Goal: Task Accomplishment & Management: Use online tool/utility

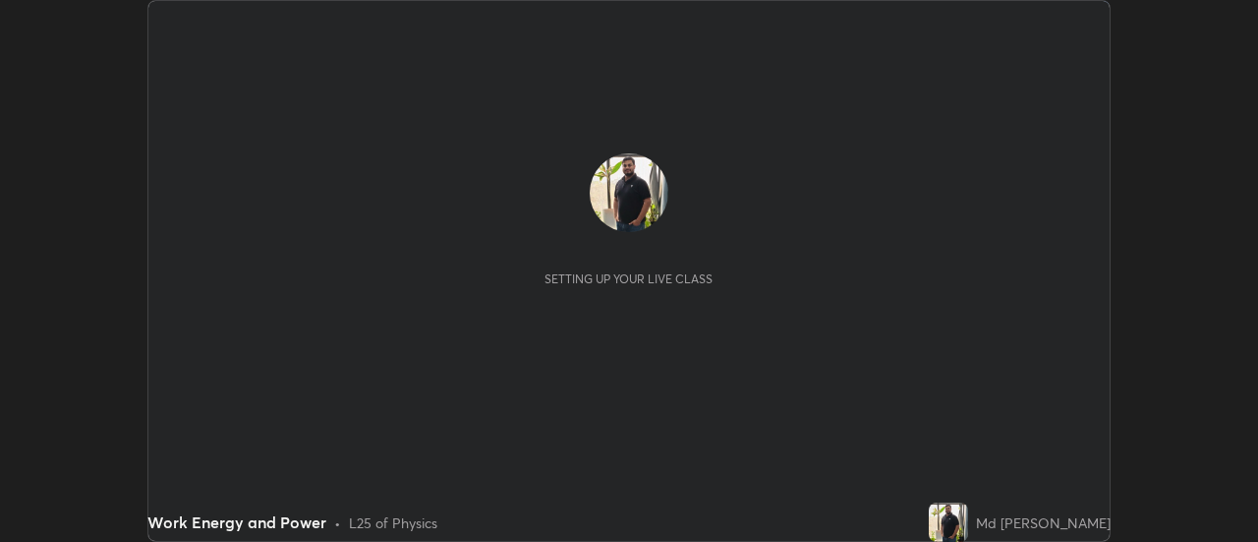
scroll to position [542, 1257]
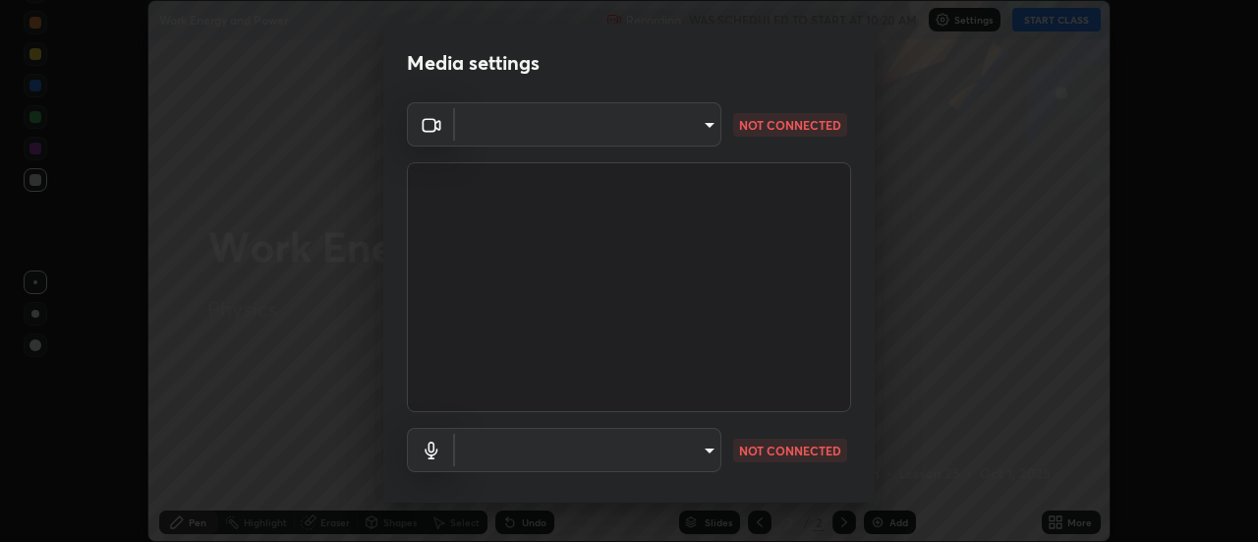
type input "22fd1baf326a4dc2477b81f4db25bcd6a257ae2ff3fe6e8918437301c5c1cc95"
type input "communications"
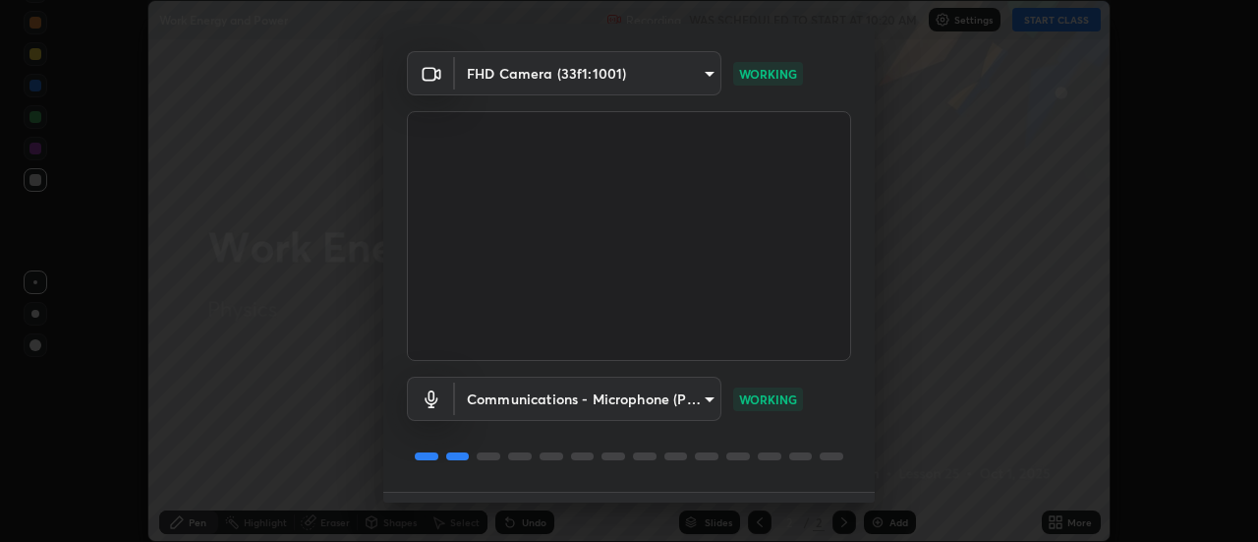
scroll to position [103, 0]
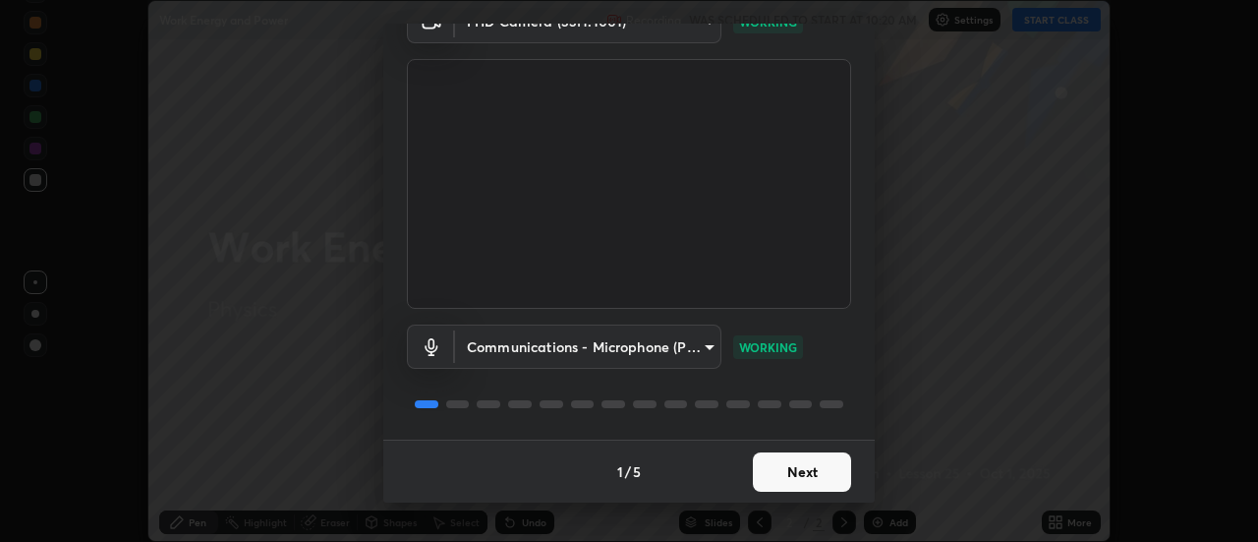
click at [810, 472] on button "Next" at bounding box center [802, 471] width 98 height 39
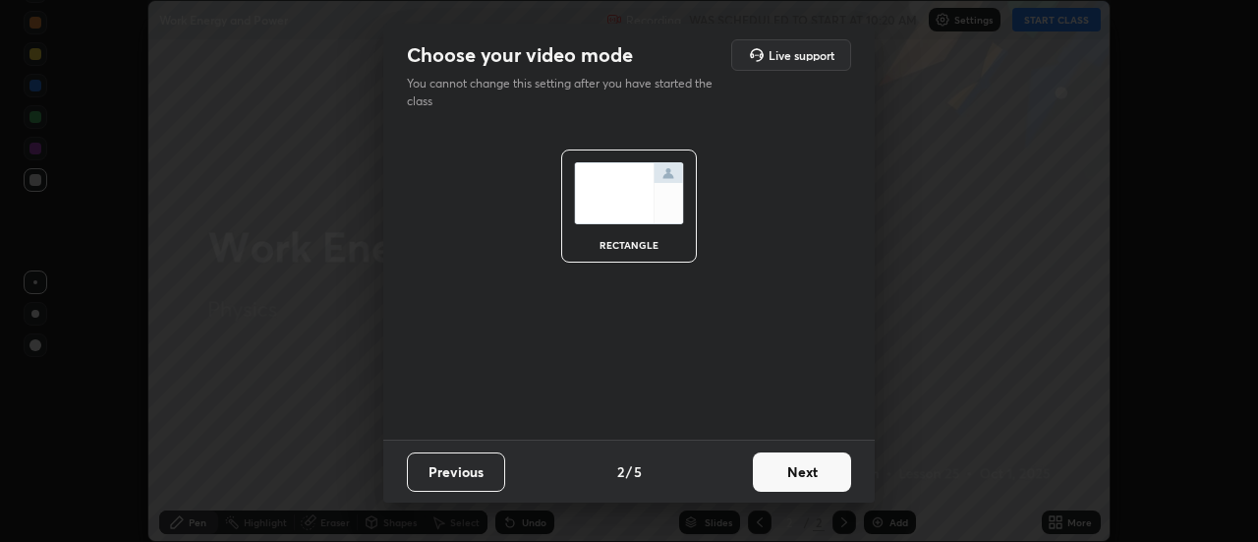
click at [826, 480] on button "Next" at bounding box center [802, 471] width 98 height 39
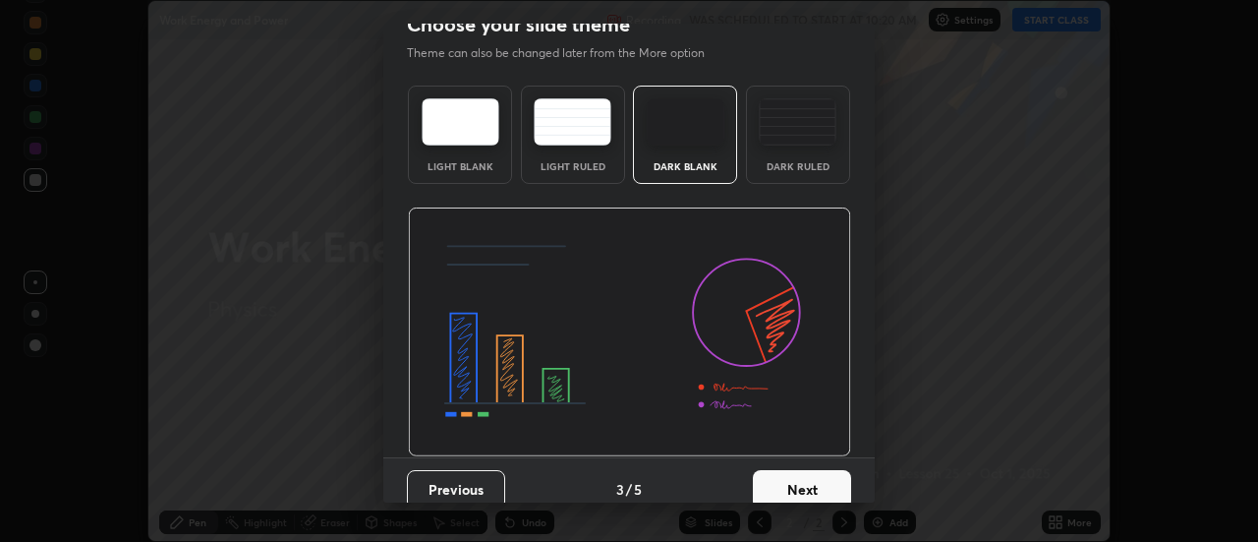
scroll to position [48, 0]
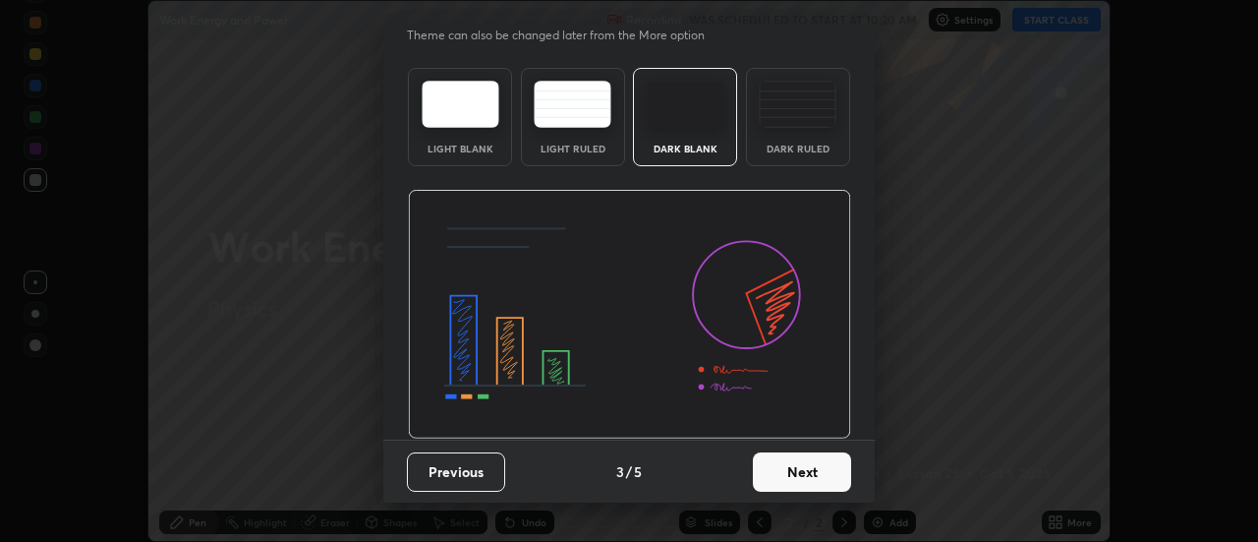
click at [806, 474] on button "Next" at bounding box center [802, 471] width 98 height 39
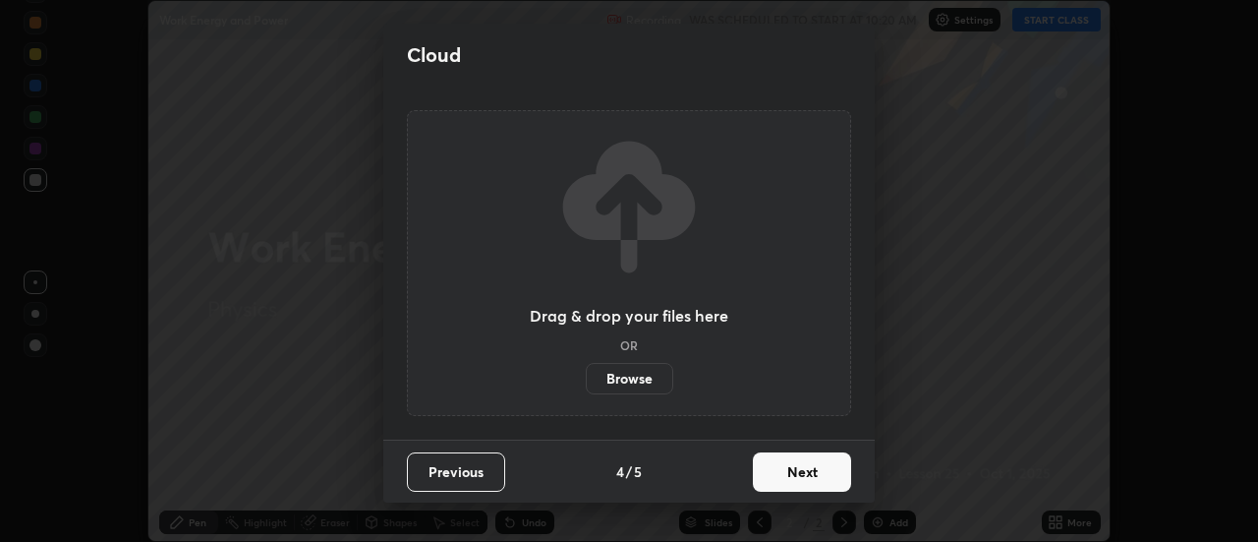
scroll to position [0, 0]
click at [810, 475] on button "Next" at bounding box center [802, 471] width 98 height 39
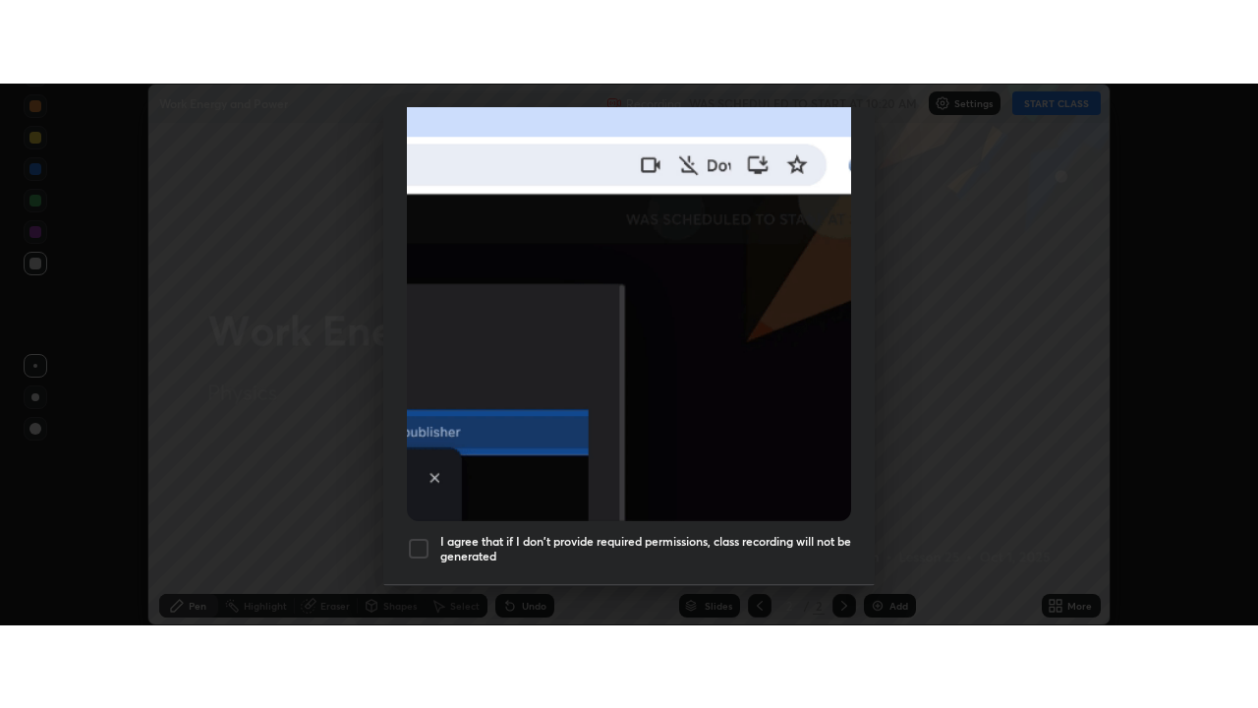
scroll to position [504, 0]
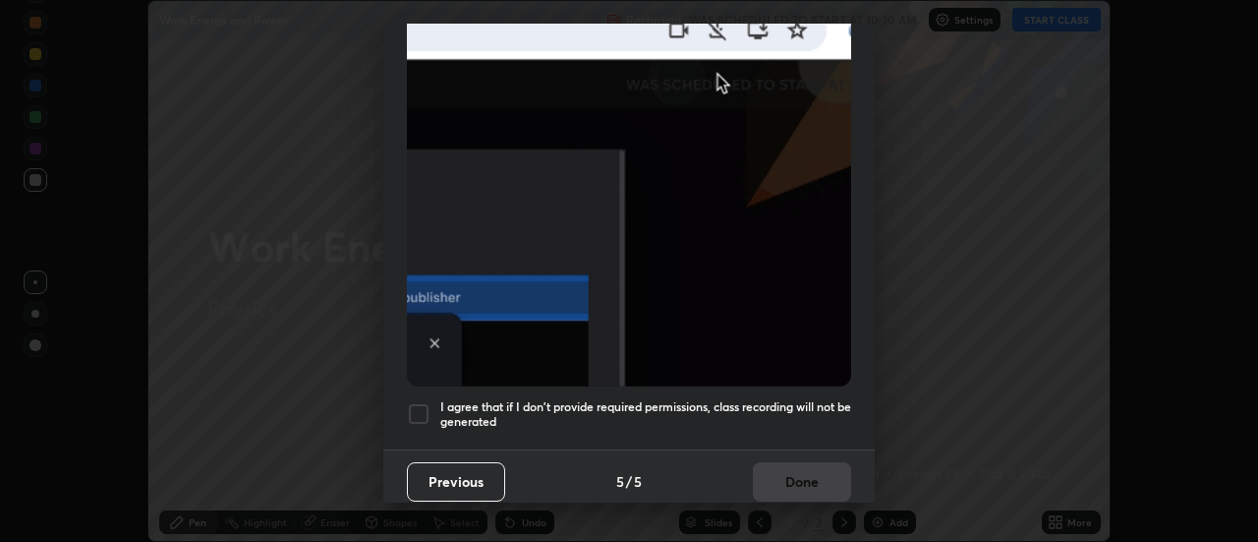
click at [418, 403] on div at bounding box center [419, 414] width 24 height 24
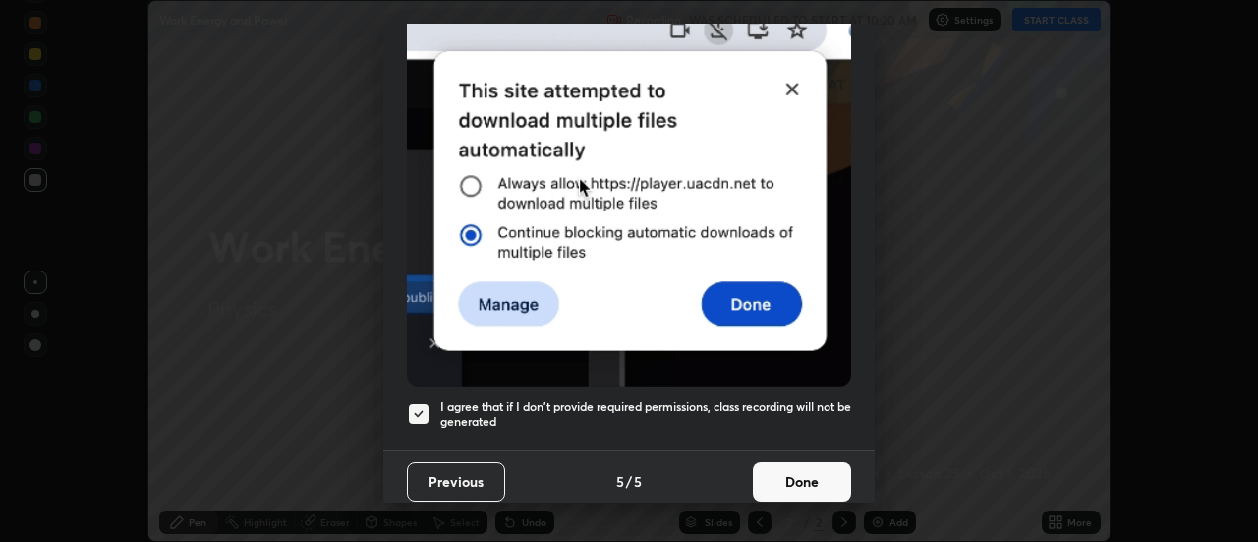
click at [799, 474] on button "Done" at bounding box center [802, 481] width 98 height 39
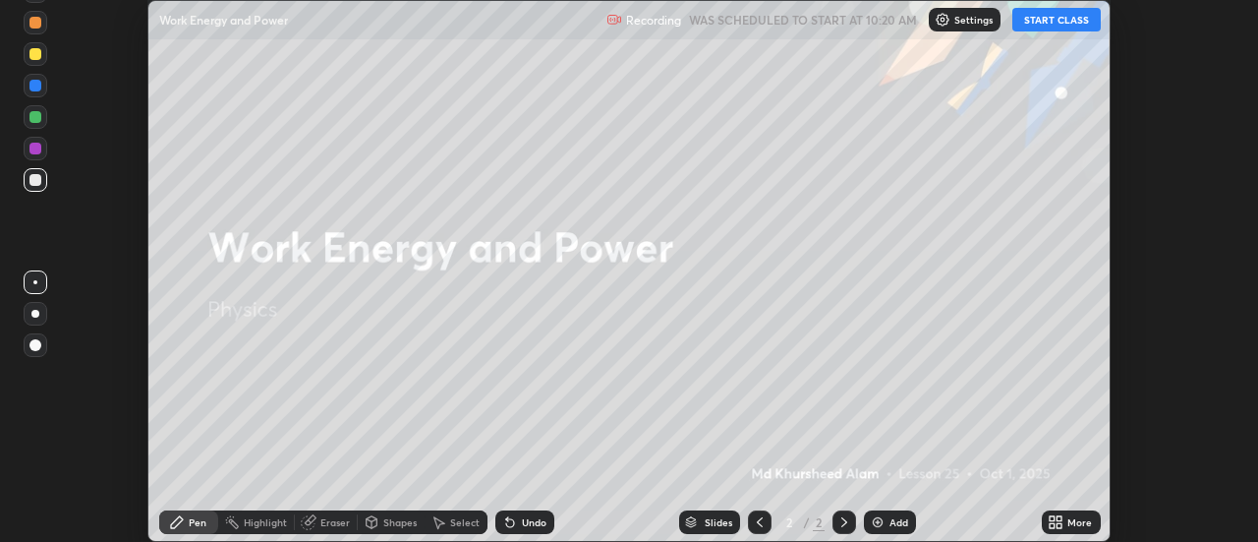
click at [891, 529] on div "Add" at bounding box center [890, 522] width 52 height 24
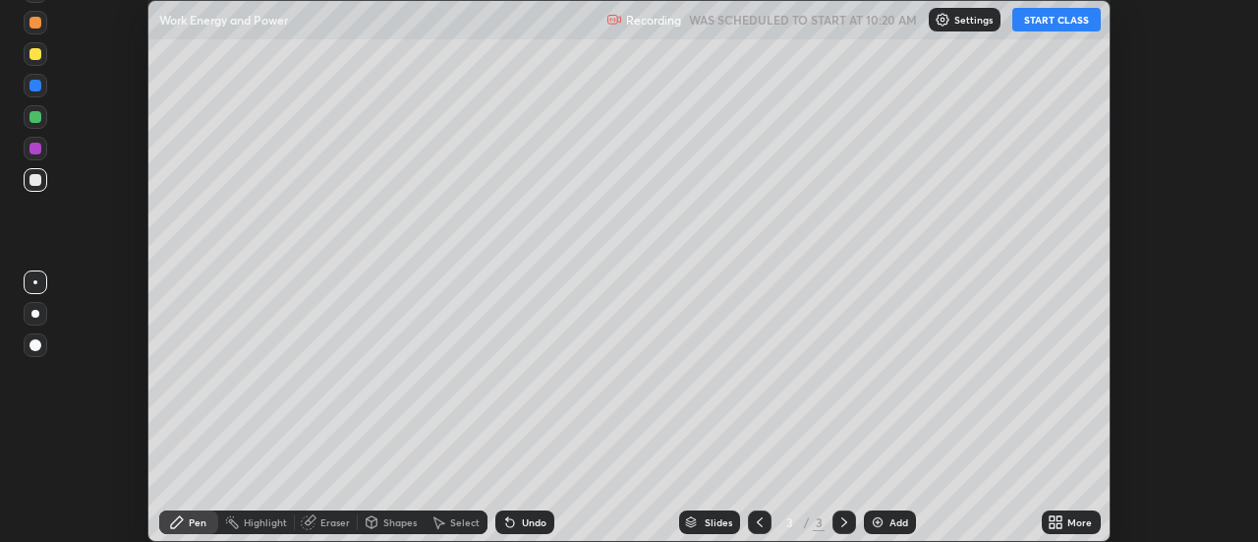
click at [1059, 522] on icon at bounding box center [1056, 522] width 16 height 16
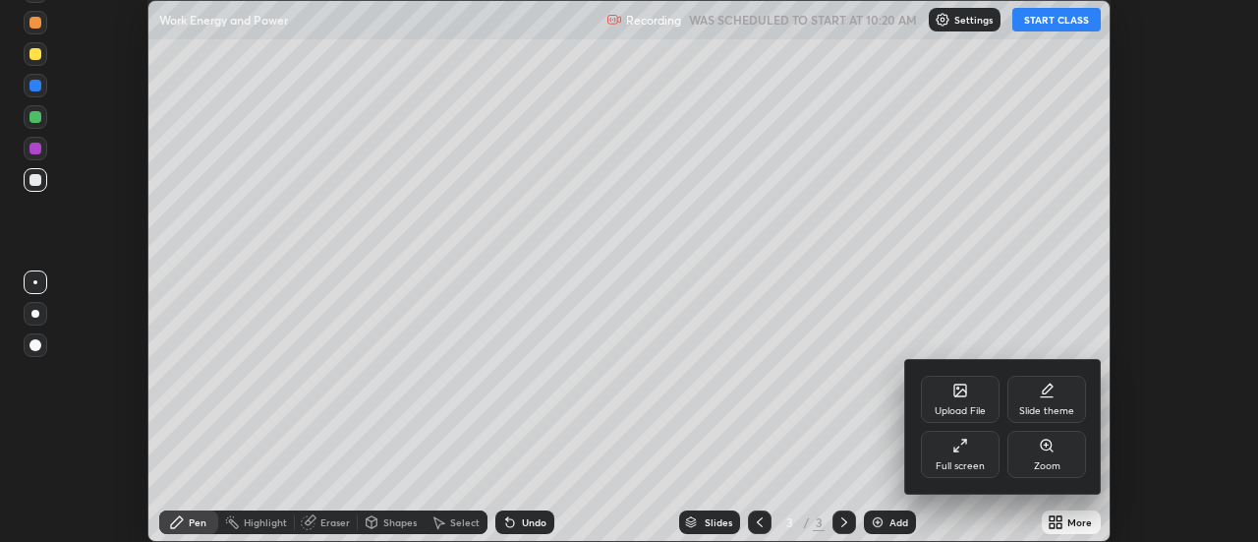
click at [952, 454] on div "Full screen" at bounding box center [960, 453] width 79 height 47
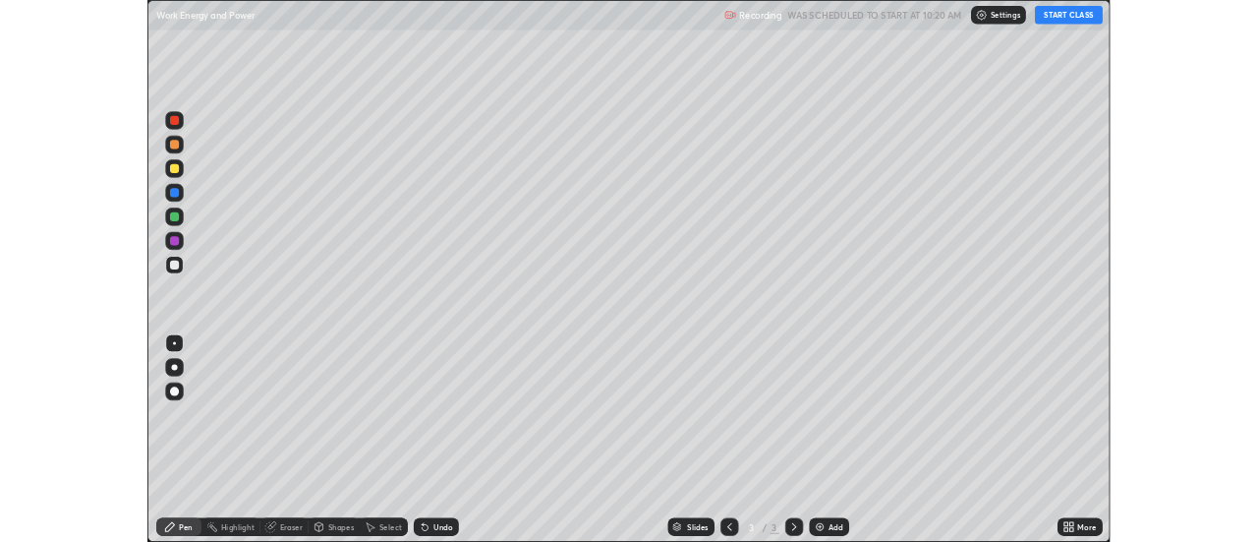
scroll to position [708, 1258]
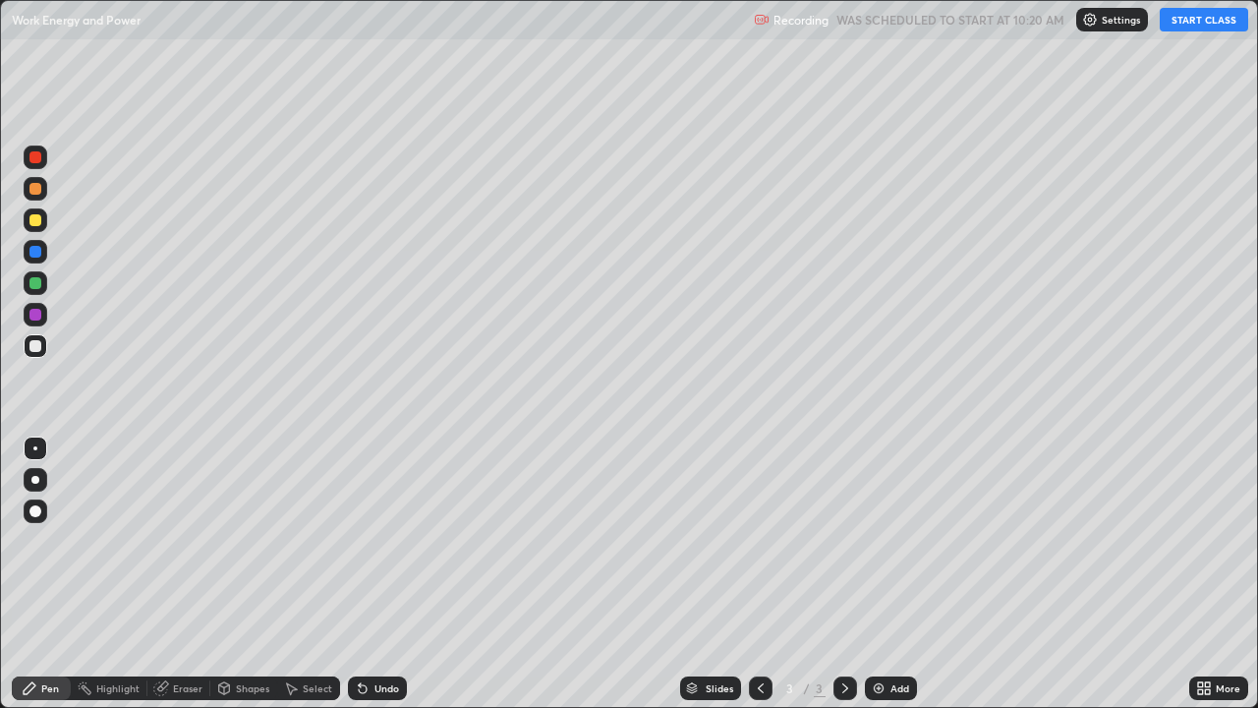
click at [1205, 16] on button "START CLASS" at bounding box center [1204, 20] width 88 height 24
click at [375, 541] on div "Undo" at bounding box center [386, 688] width 25 height 10
click at [371, 541] on div "Undo" at bounding box center [377, 688] width 59 height 24
click at [370, 541] on div "Undo" at bounding box center [377, 688] width 59 height 24
click at [374, 541] on div "Undo" at bounding box center [386, 688] width 25 height 10
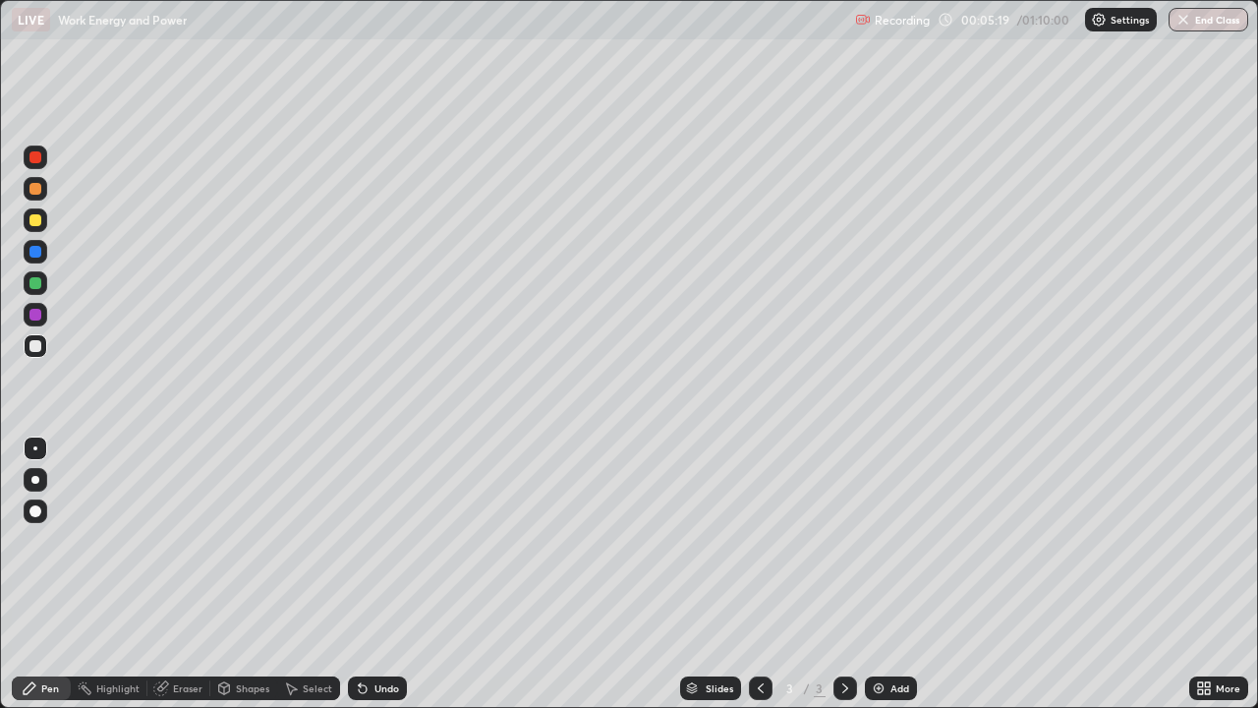
click at [753, 541] on div at bounding box center [761, 687] width 24 height 39
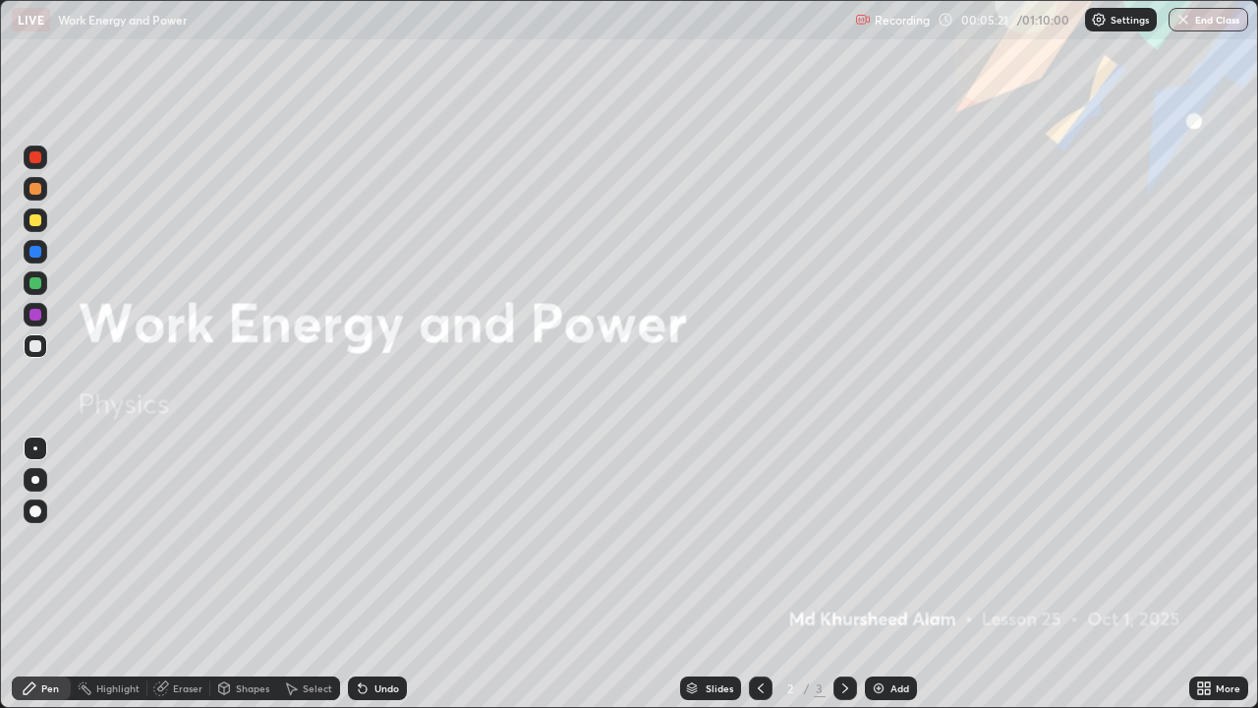
click at [759, 541] on icon at bounding box center [761, 688] width 16 height 16
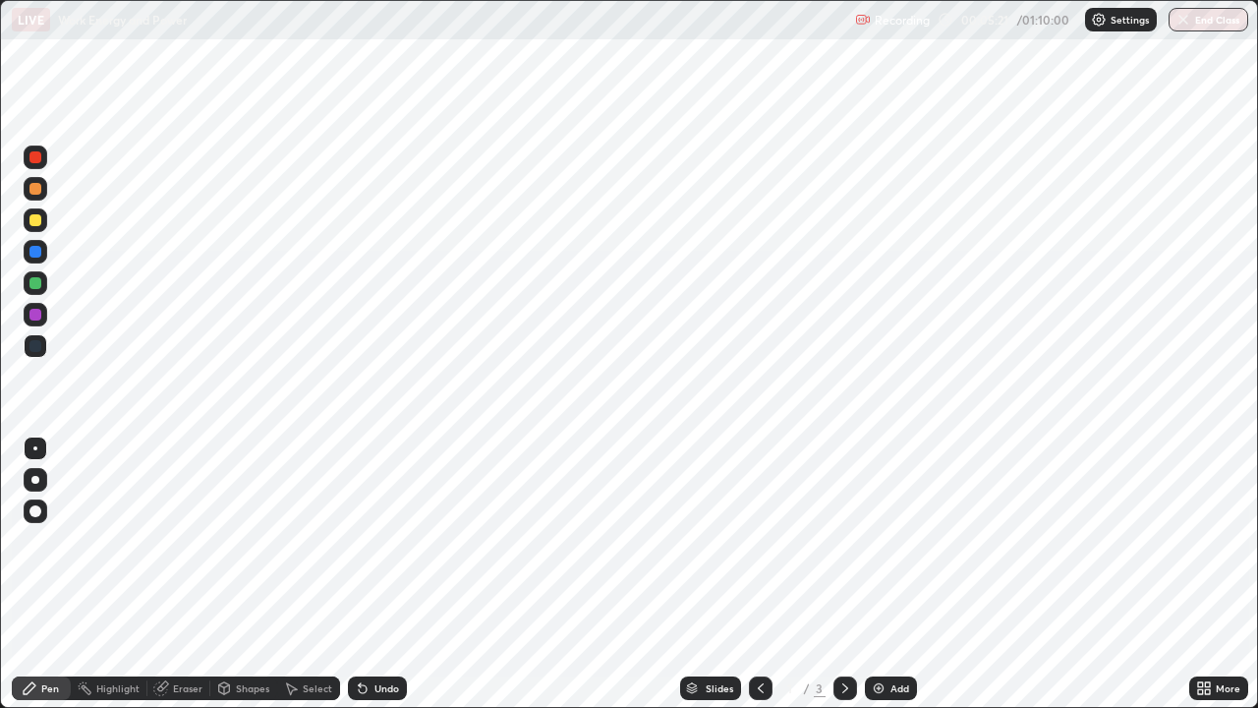
click at [842, 541] on icon at bounding box center [845, 688] width 6 height 10
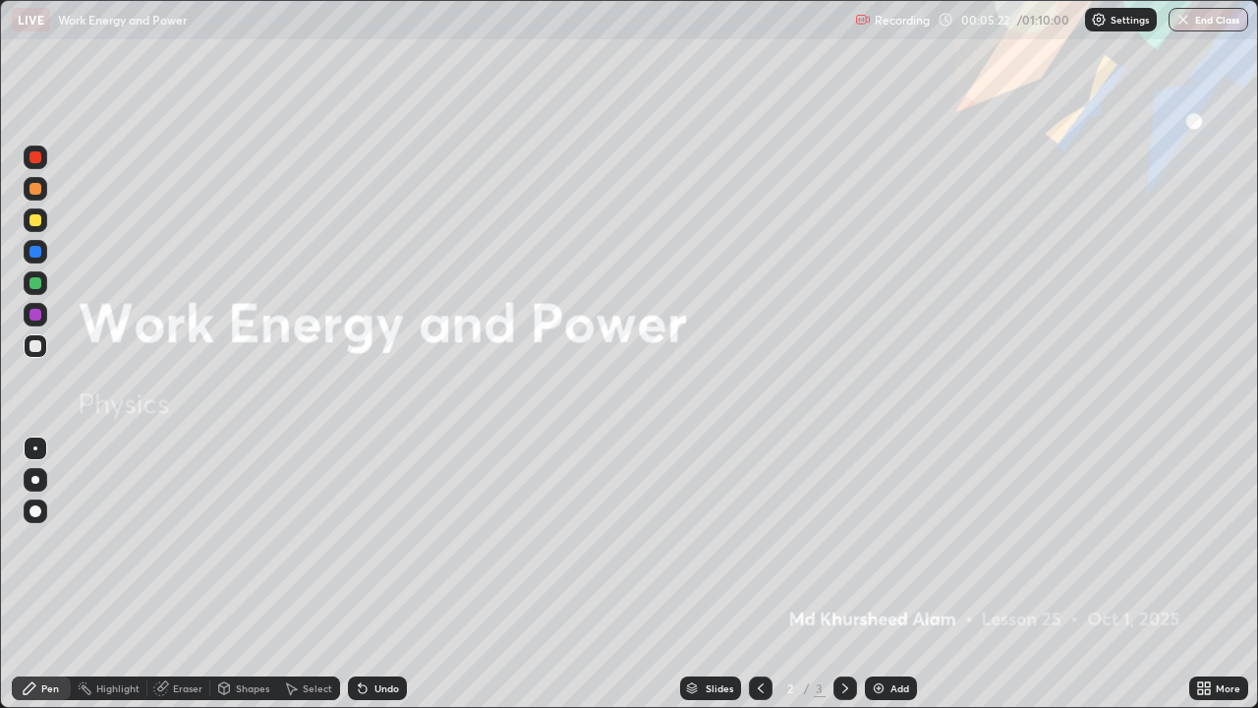
click at [846, 541] on icon at bounding box center [845, 688] width 16 height 16
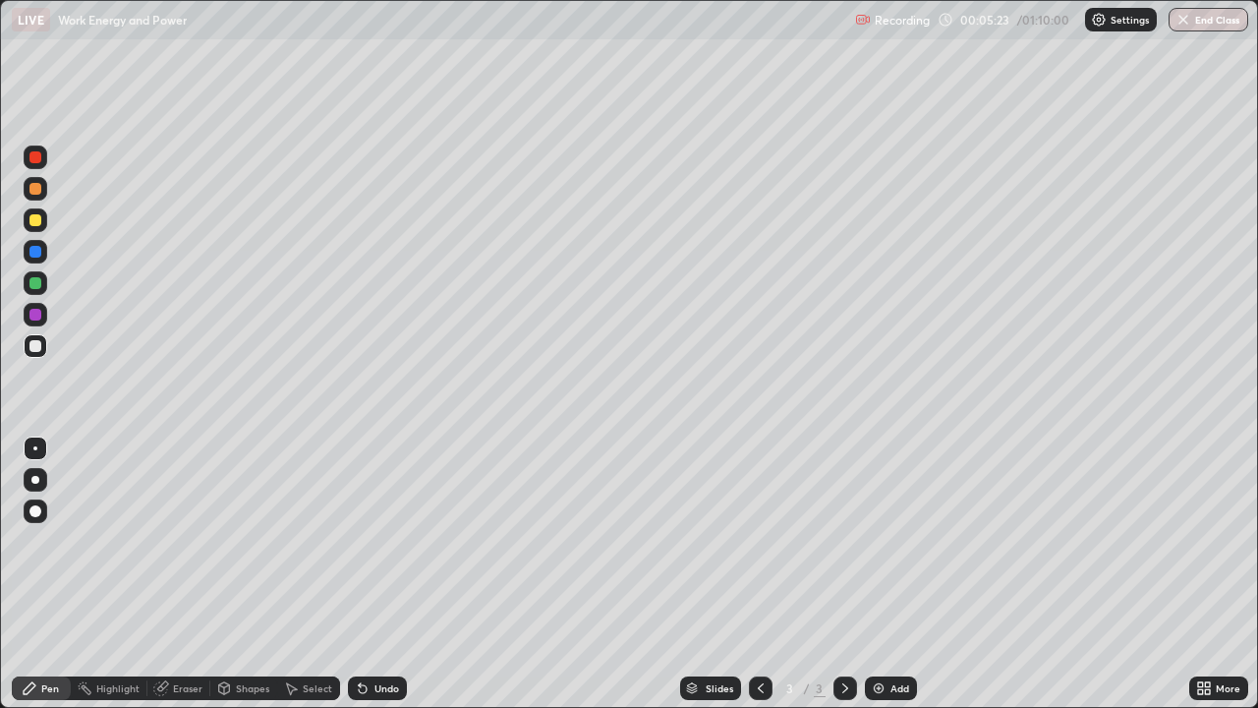
click at [753, 541] on div at bounding box center [761, 687] width 24 height 39
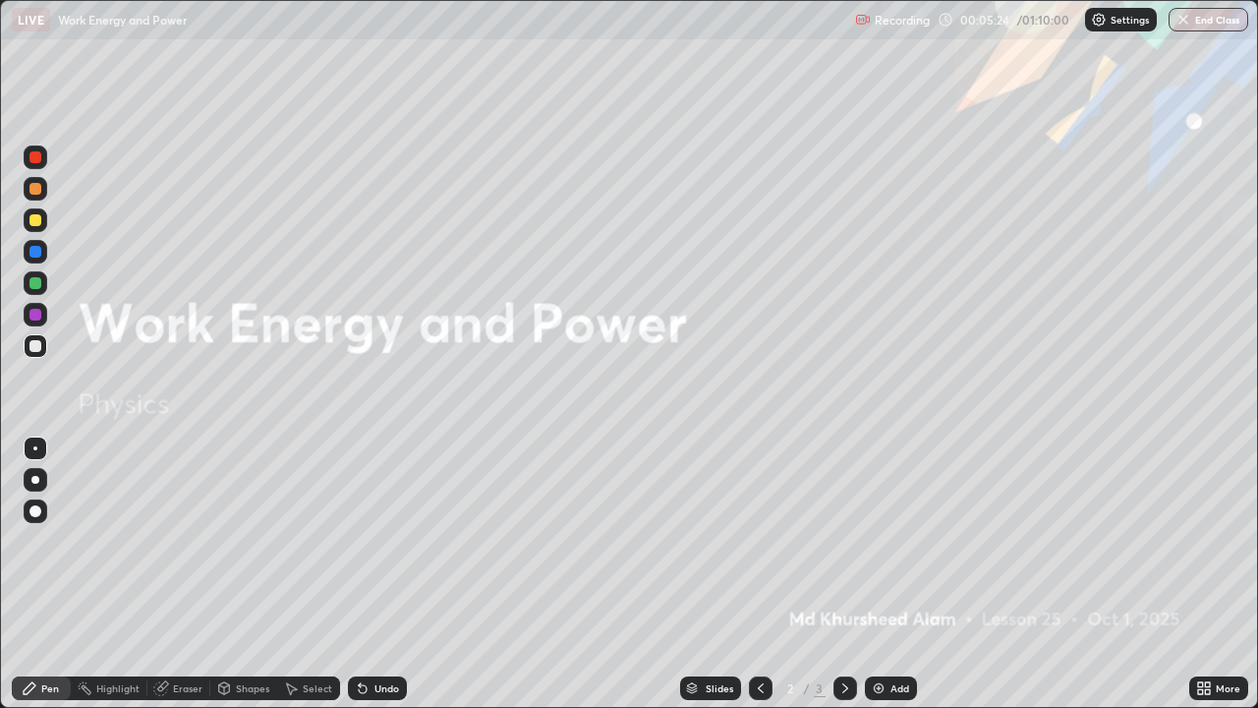
click at [845, 541] on icon at bounding box center [845, 688] width 16 height 16
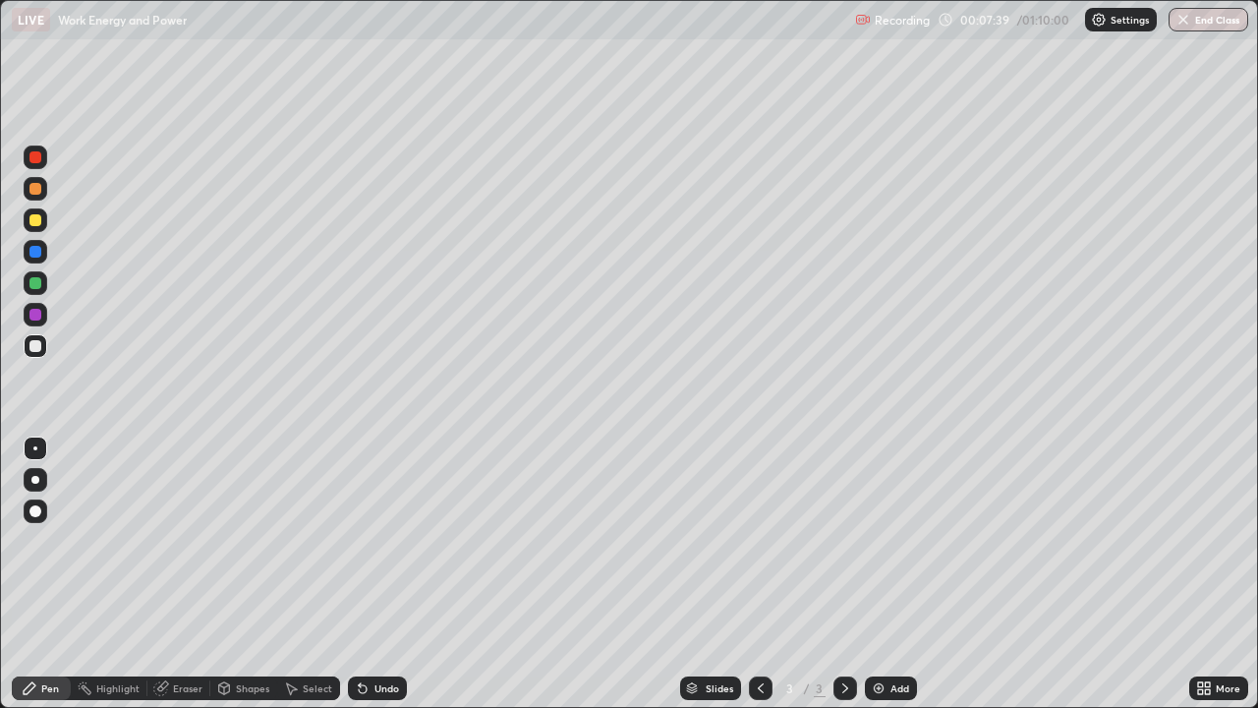
click at [885, 541] on div "Add" at bounding box center [891, 688] width 52 height 24
click at [370, 541] on div "Undo" at bounding box center [377, 688] width 59 height 24
click at [883, 541] on img at bounding box center [879, 688] width 16 height 16
click at [369, 541] on div "Undo" at bounding box center [377, 688] width 59 height 24
click at [377, 541] on div "Undo" at bounding box center [386, 688] width 25 height 10
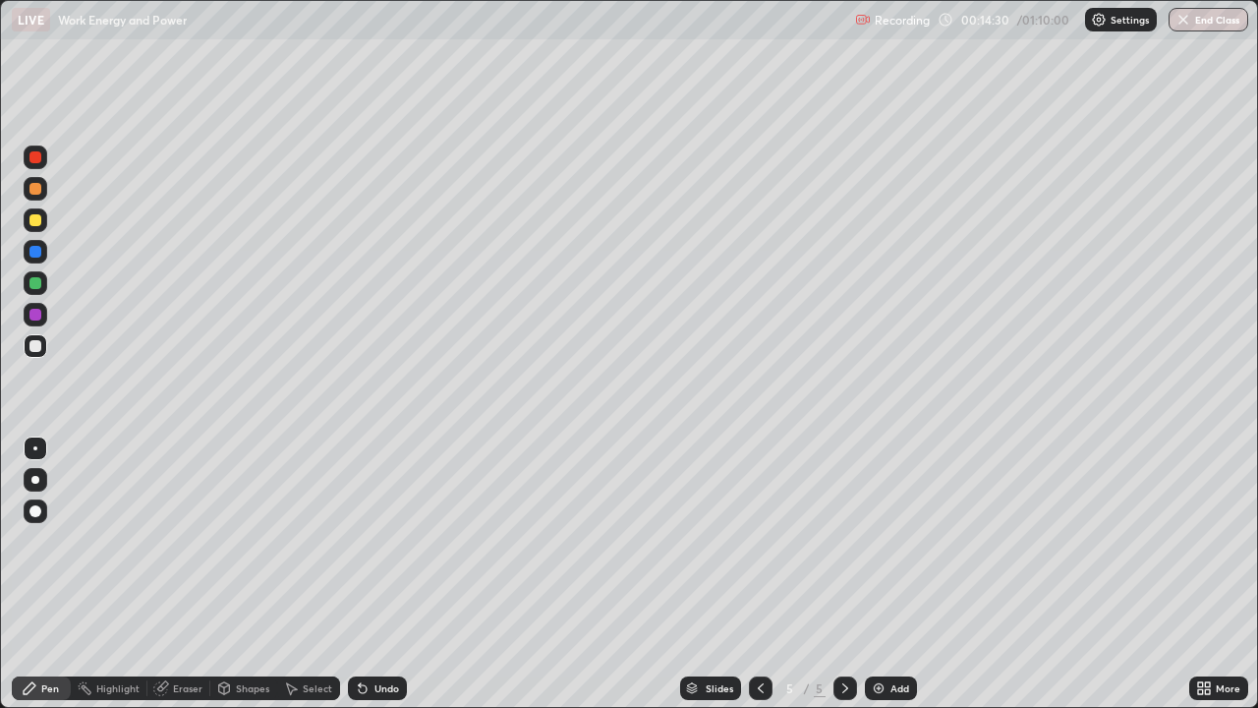
click at [370, 541] on div "Undo" at bounding box center [377, 688] width 59 height 24
click at [360, 541] on icon at bounding box center [363, 689] width 8 height 8
click at [890, 541] on div "Add" at bounding box center [899, 688] width 19 height 10
click at [686, 28] on div "LIVE Work Energy and Power" at bounding box center [429, 19] width 835 height 39
click at [886, 541] on div "Add" at bounding box center [891, 688] width 52 height 24
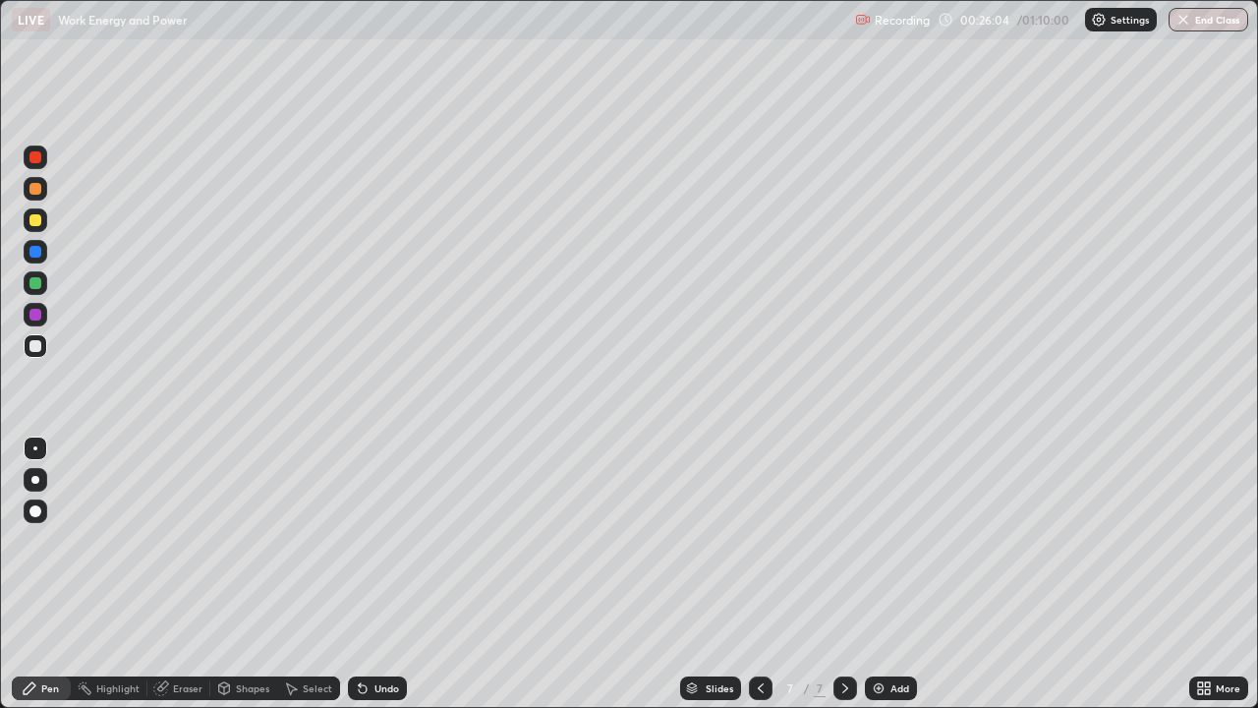
click at [374, 541] on div "Undo" at bounding box center [386, 688] width 25 height 10
click at [887, 541] on div "Add" at bounding box center [891, 688] width 52 height 24
click at [278, 541] on div "Select" at bounding box center [308, 688] width 63 height 24
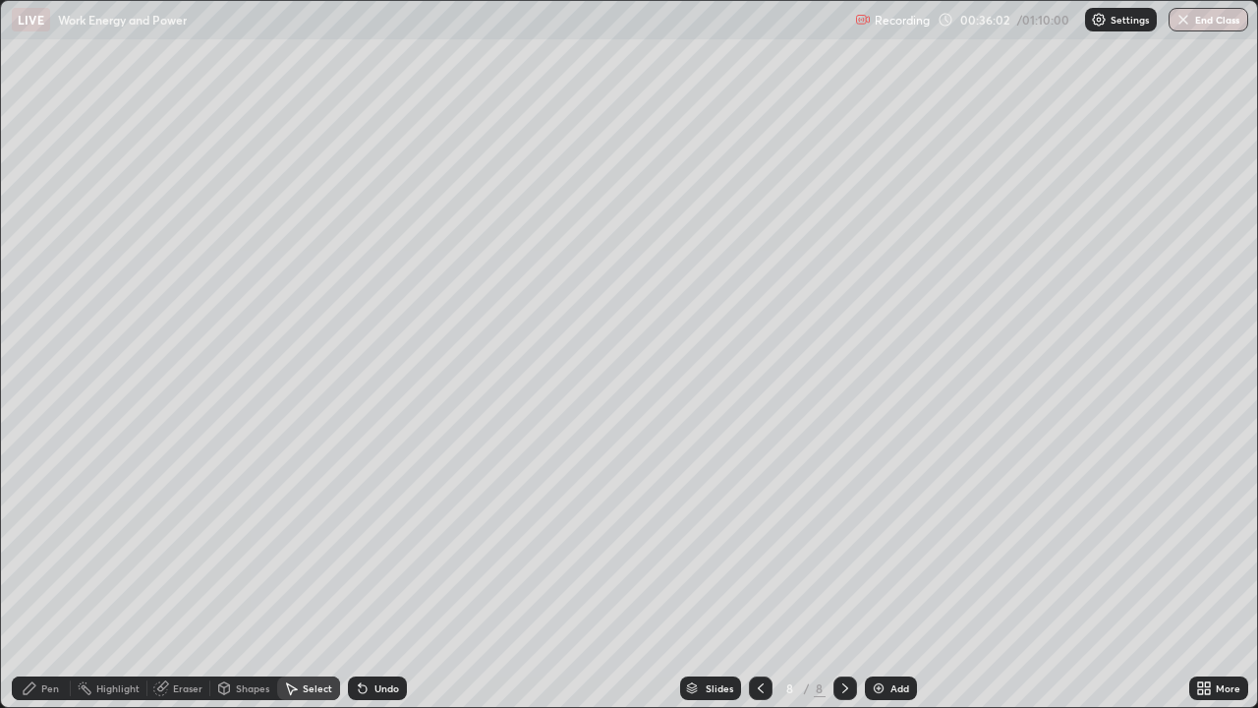
click at [888, 429] on div "0 ° Undo Copy Duplicate Duplicate to new slide Delete" at bounding box center [629, 354] width 1256 height 706
click at [902, 439] on div "0 ° Undo Copy Duplicate Duplicate to new slide Delete" at bounding box center [629, 354] width 1256 height 706
click at [64, 541] on div "Pen" at bounding box center [41, 688] width 59 height 24
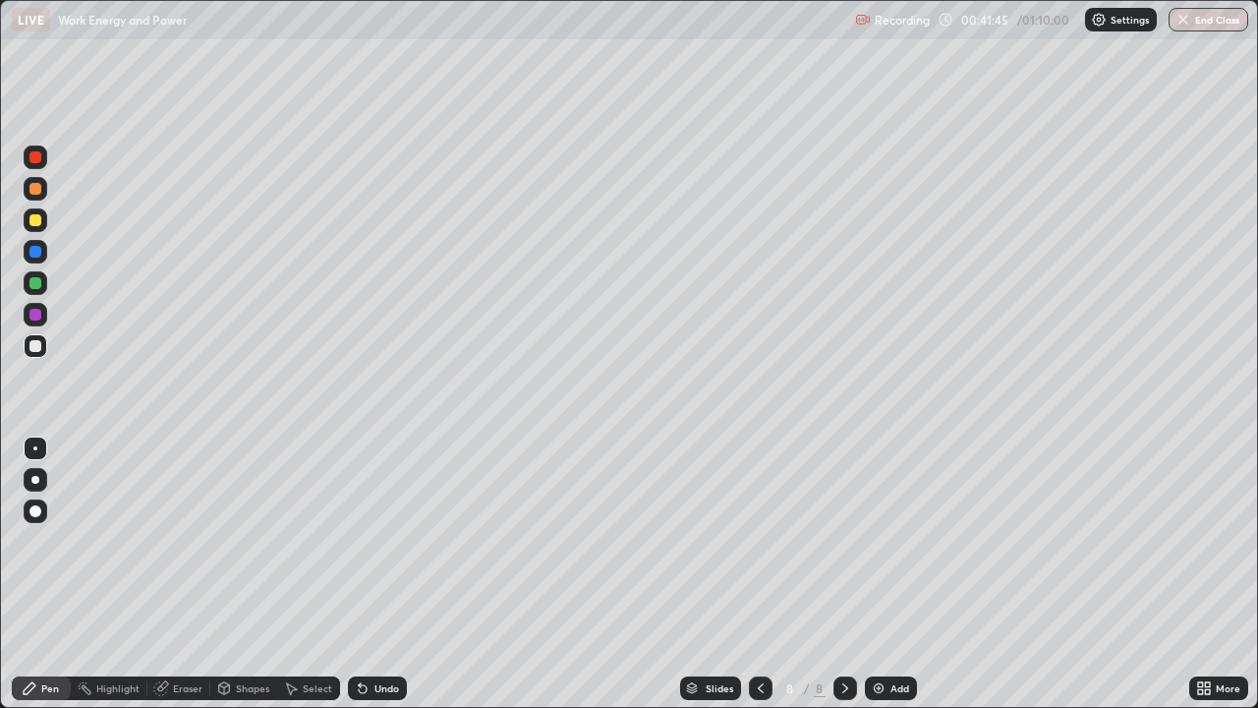
click at [876, 541] on img at bounding box center [879, 688] width 16 height 16
click at [365, 541] on icon at bounding box center [363, 688] width 16 height 16
click at [881, 541] on img at bounding box center [879, 688] width 16 height 16
click at [360, 541] on icon at bounding box center [363, 689] width 8 height 8
click at [878, 541] on img at bounding box center [879, 688] width 16 height 16
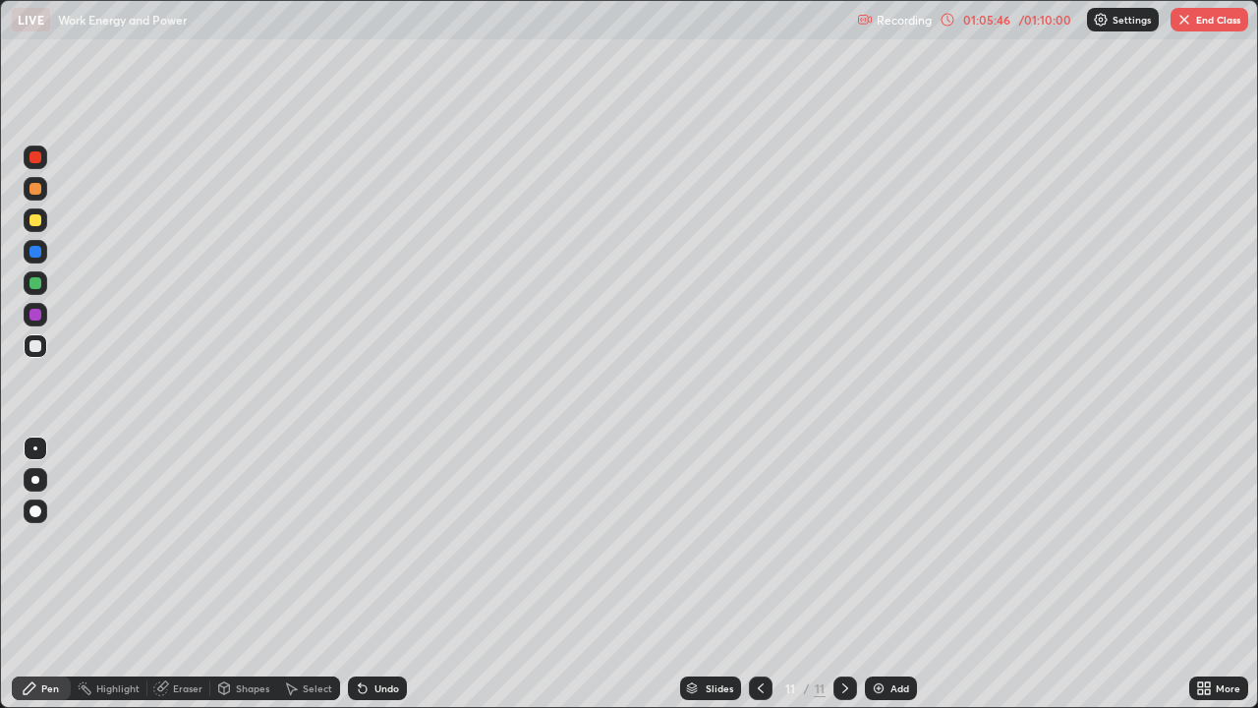
click at [374, 541] on div "Undo" at bounding box center [377, 688] width 59 height 24
click at [372, 541] on div "Undo" at bounding box center [377, 688] width 59 height 24
click at [373, 541] on div "Undo" at bounding box center [377, 688] width 59 height 24
click at [377, 541] on div "Undo" at bounding box center [377, 688] width 59 height 24
click at [372, 541] on div "Undo" at bounding box center [377, 688] width 59 height 24
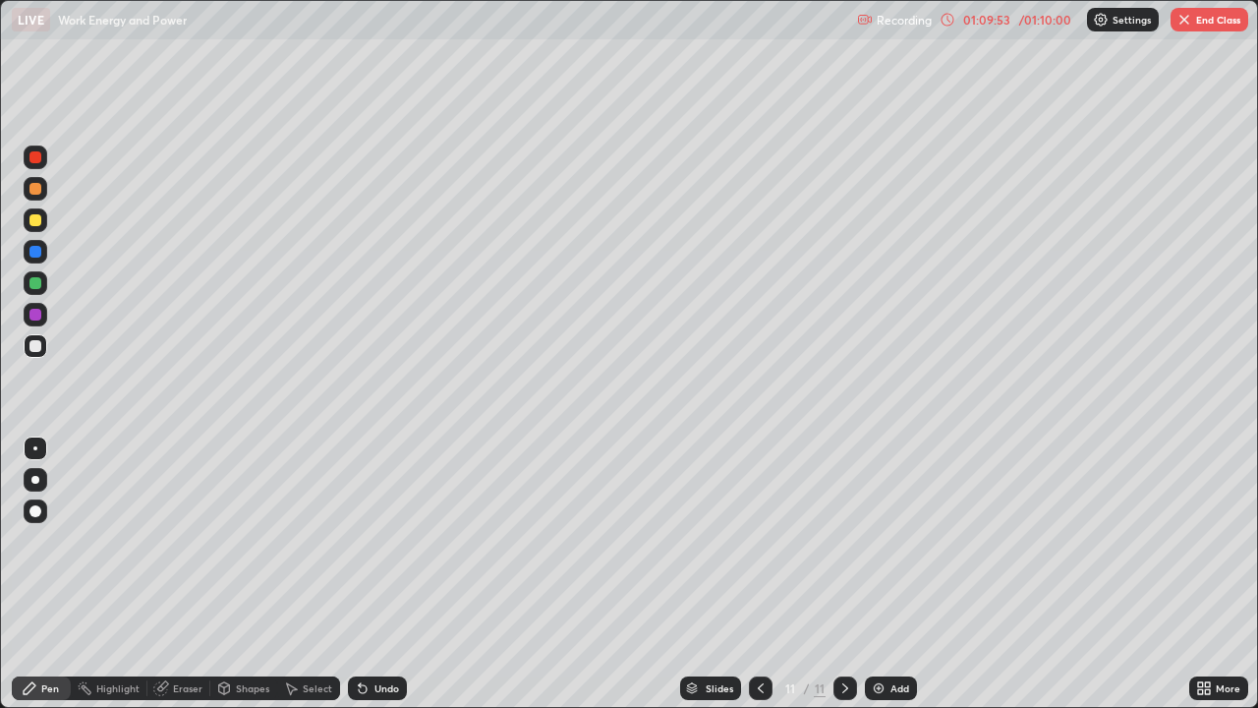
click at [873, 541] on img at bounding box center [879, 688] width 16 height 16
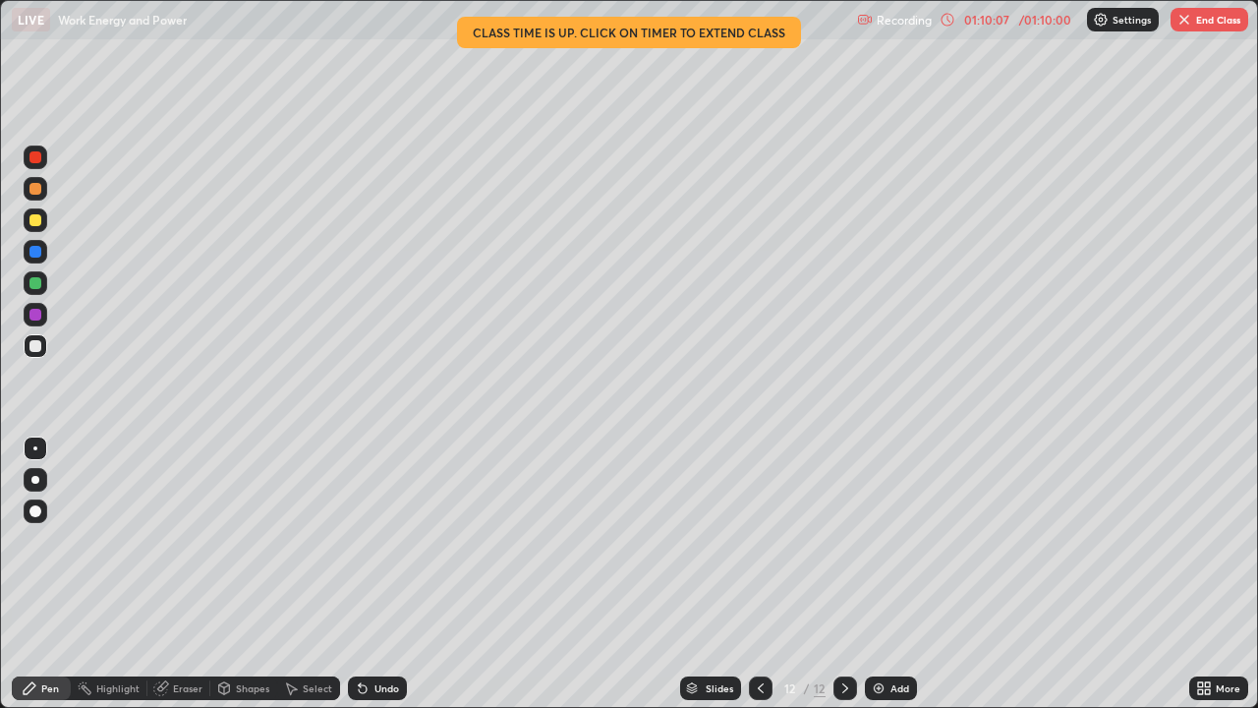
click at [379, 541] on div "Undo" at bounding box center [386, 688] width 25 height 10
click at [374, 541] on div "Undo" at bounding box center [386, 688] width 25 height 10
click at [375, 541] on div "Undo" at bounding box center [377, 688] width 59 height 24
click at [1217, 20] on button "End Class" at bounding box center [1210, 20] width 78 height 24
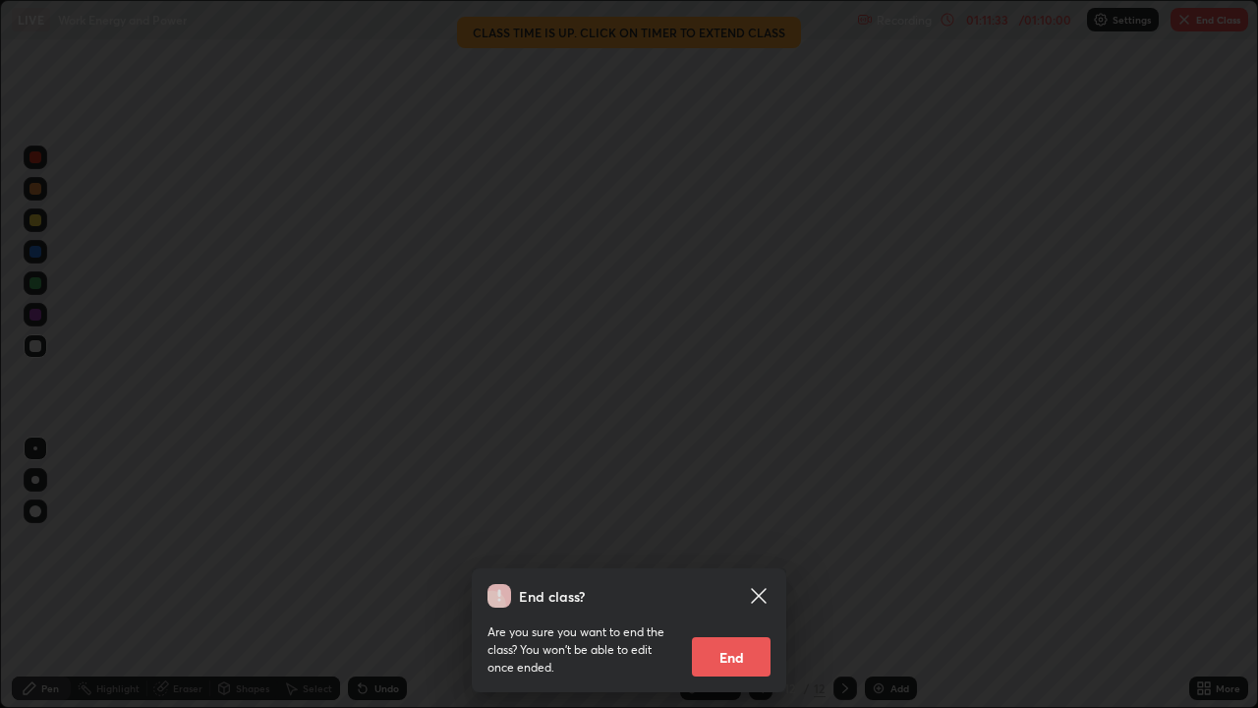
click at [726, 541] on button "End" at bounding box center [731, 656] width 79 height 39
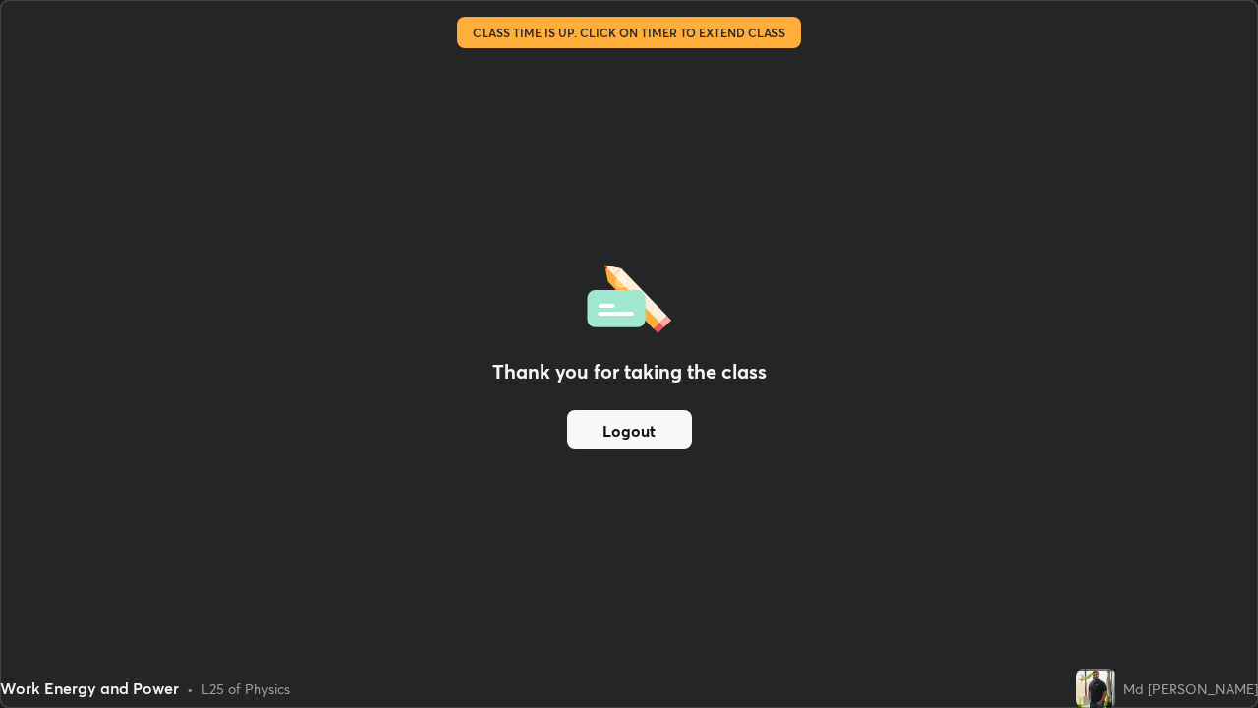
click at [641, 440] on button "Logout" at bounding box center [629, 429] width 125 height 39
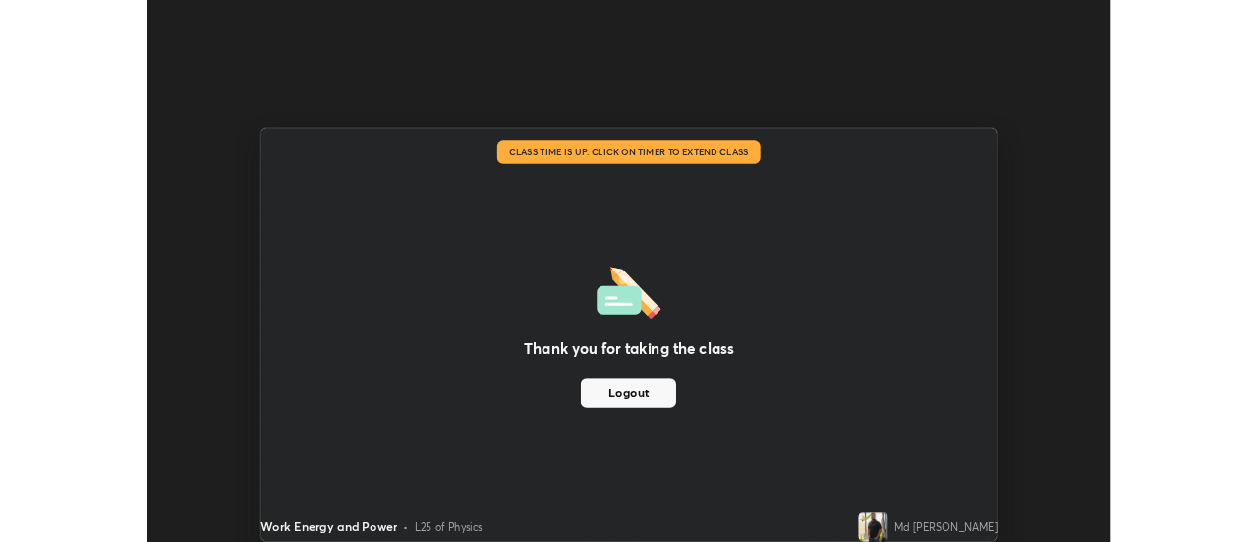
scroll to position [97740, 97024]
